Goal: Information Seeking & Learning: Learn about a topic

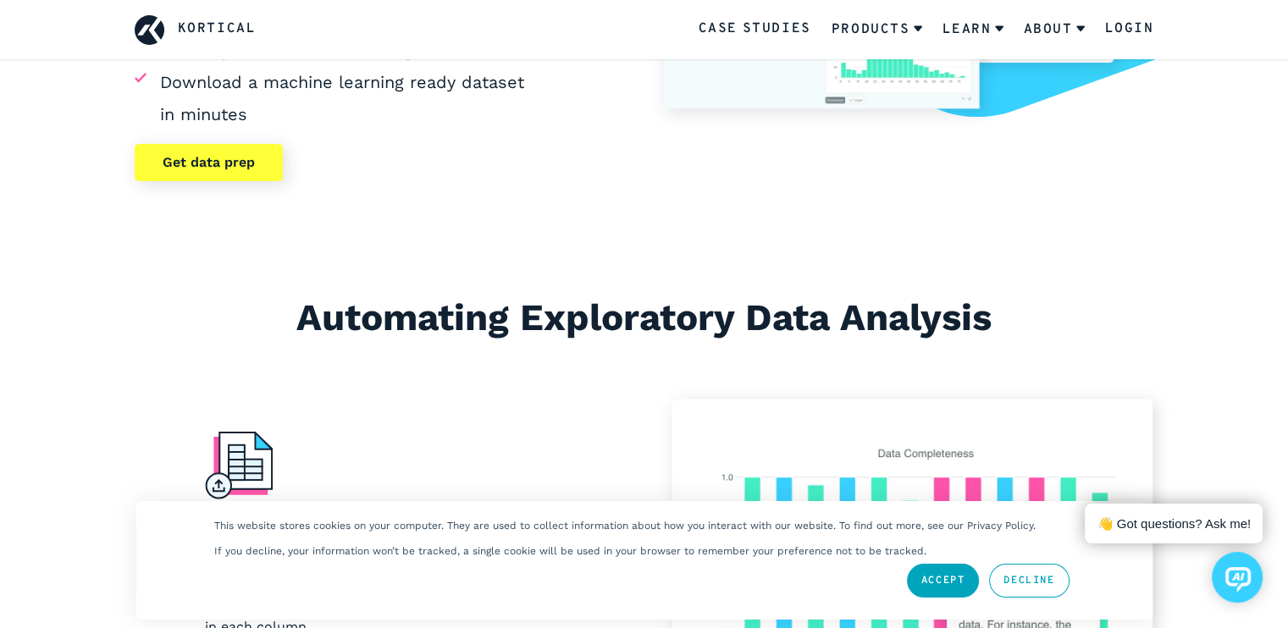
scroll to position [363, 0]
click at [739, 33] on link "Case Studies" at bounding box center [754, 30] width 113 height 22
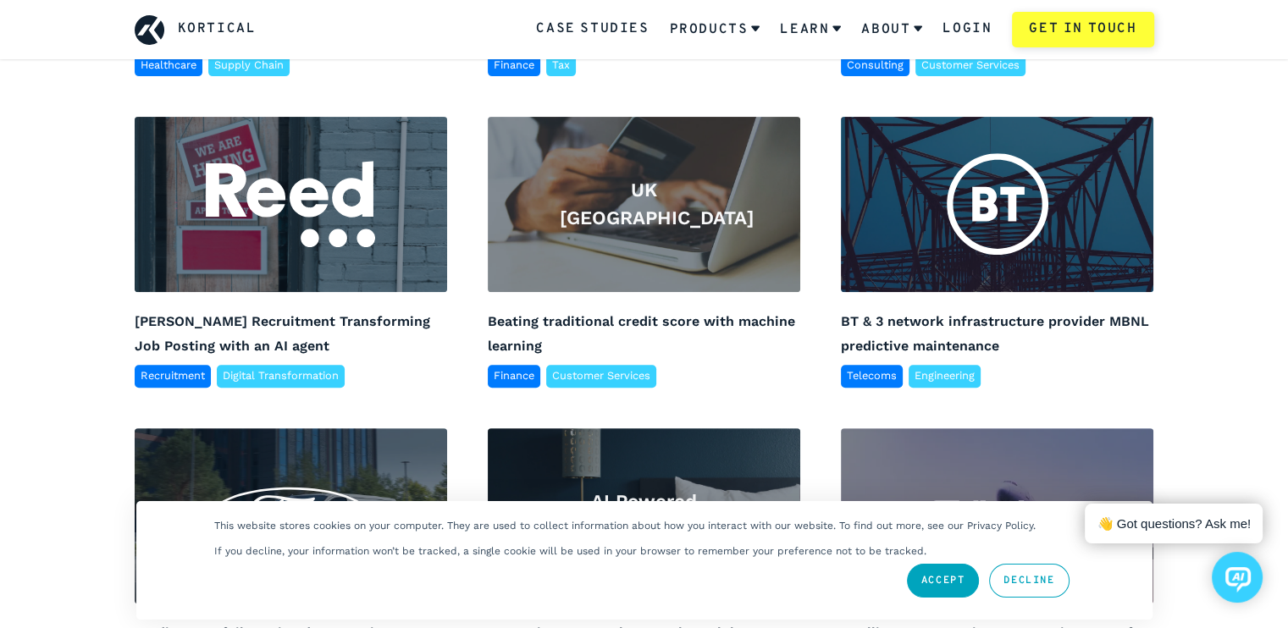
scroll to position [684, 0]
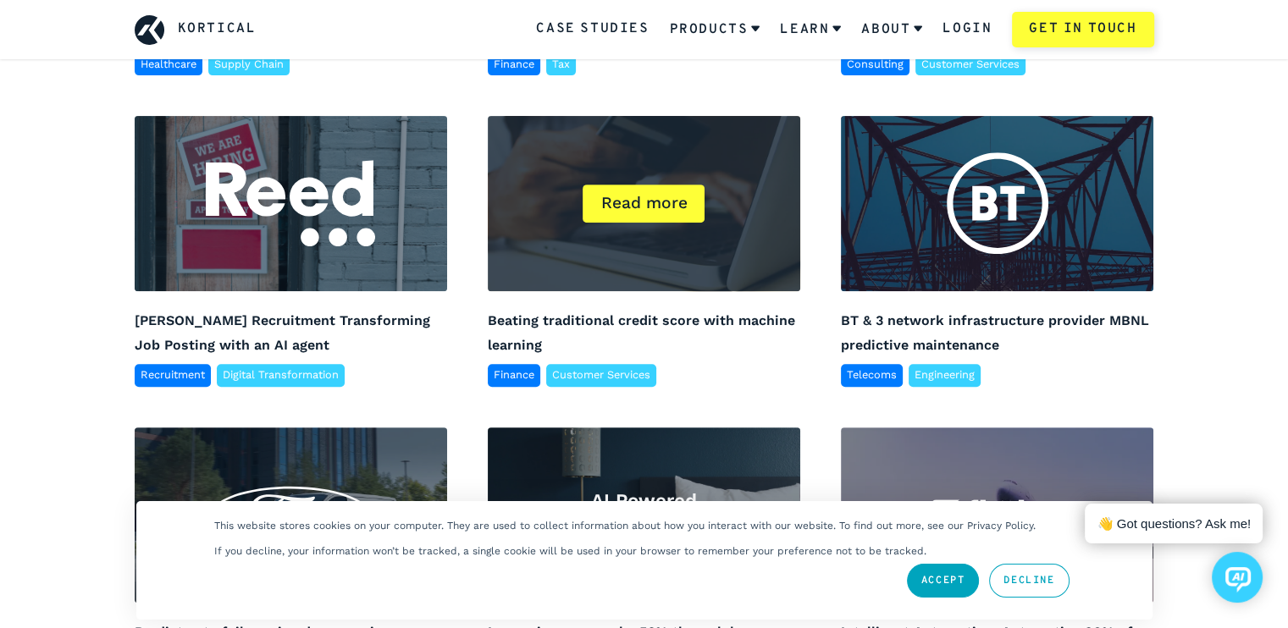
click at [745, 355] on h4 "Beating traditional credit score with machine learning" at bounding box center [644, 332] width 313 height 49
click at [715, 319] on link "Beating traditional credit score with machine learning" at bounding box center [641, 333] width 307 height 41
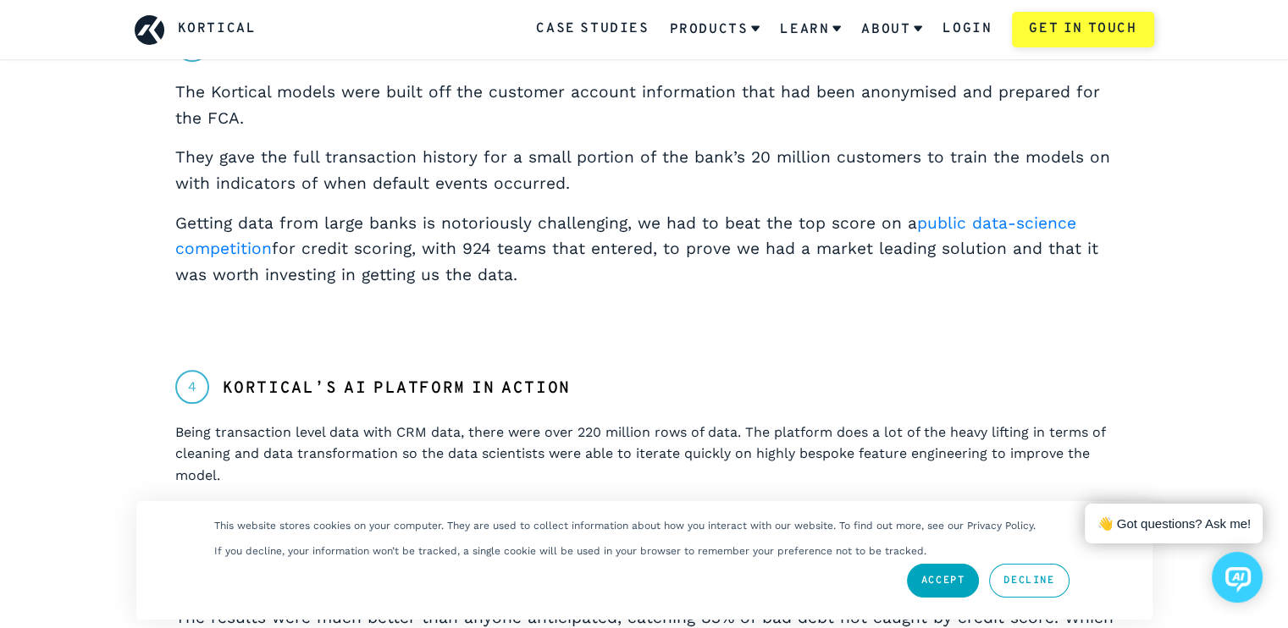
scroll to position [1107, 0]
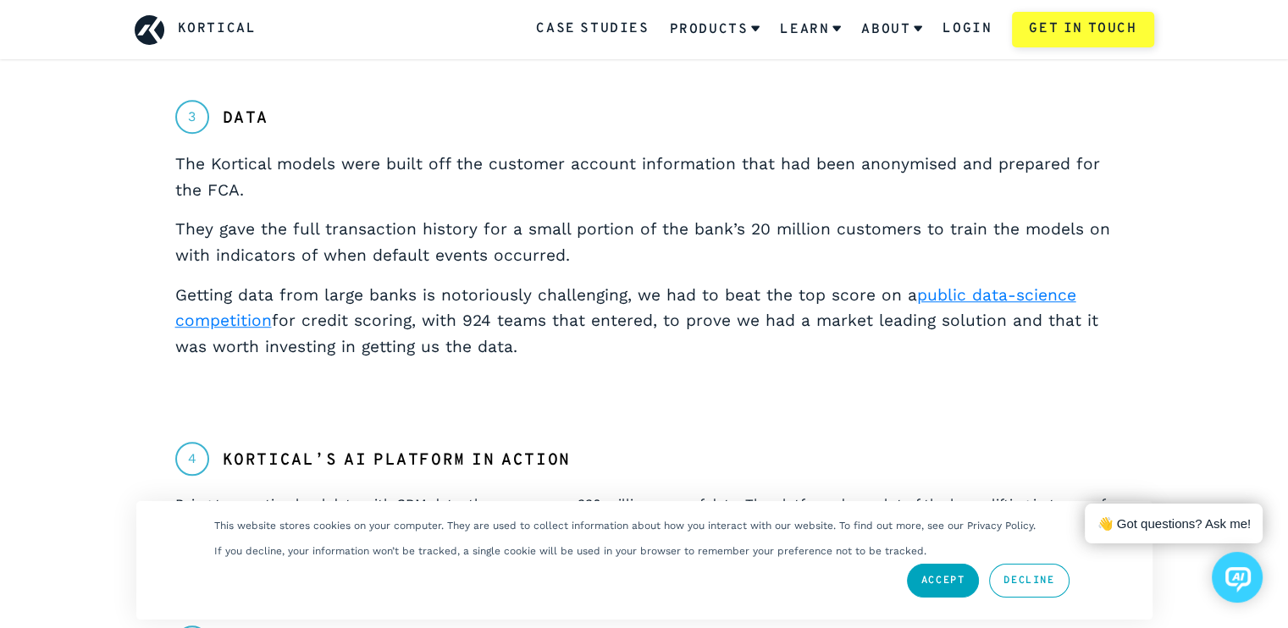
click at [928, 285] on link "public data-science competition" at bounding box center [625, 308] width 901 height 46
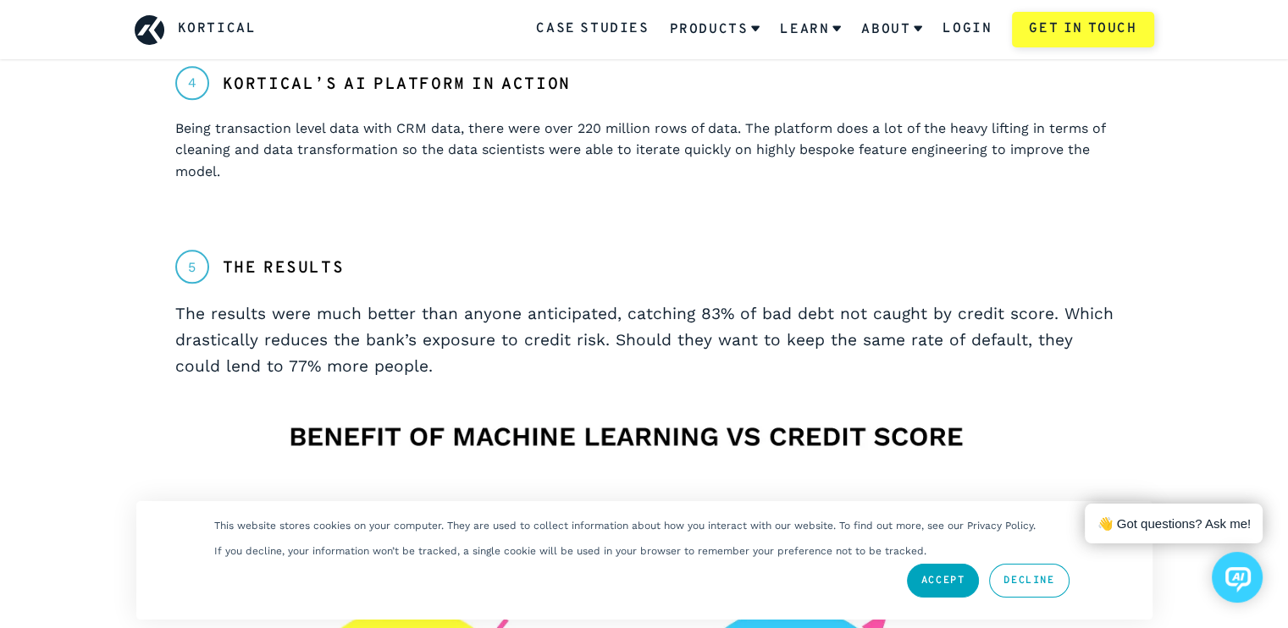
scroll to position [1489, 0]
